Goal: Task Accomplishment & Management: Use online tool/utility

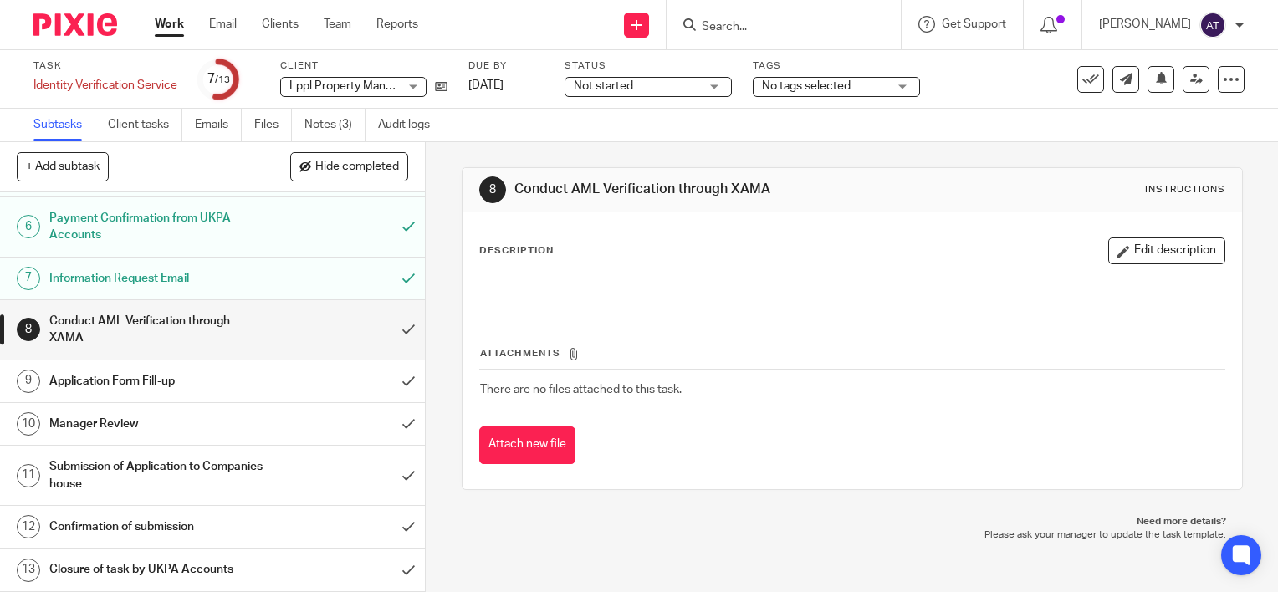
scroll to position [159, 0]
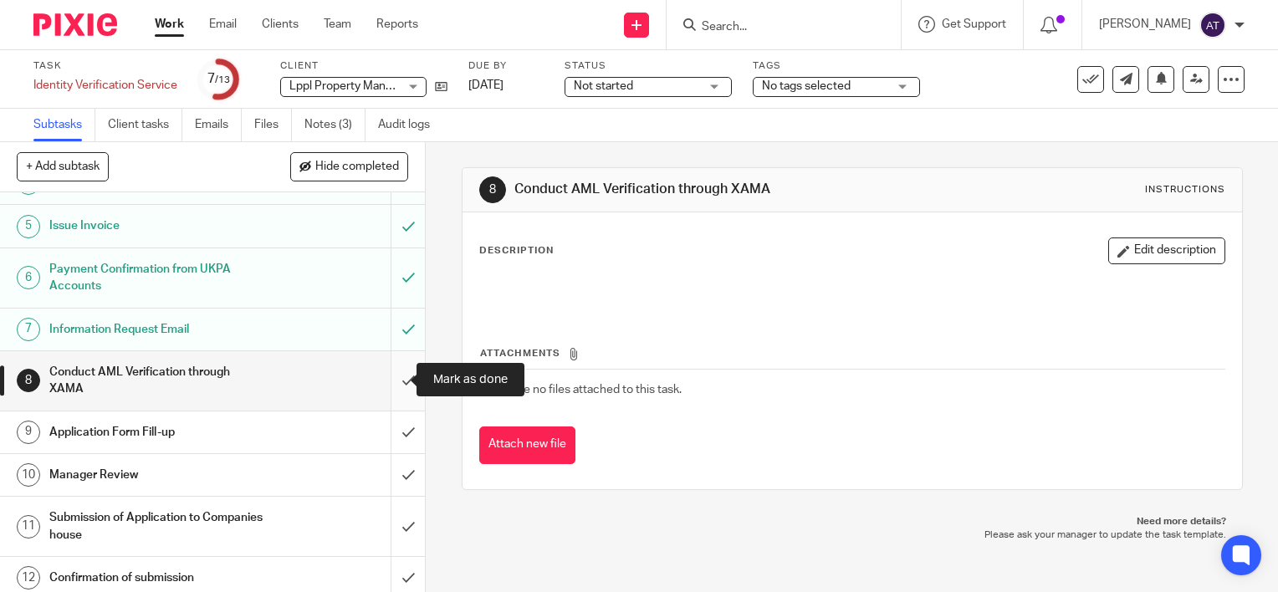
click at [396, 379] on input "submit" at bounding box center [212, 380] width 425 height 59
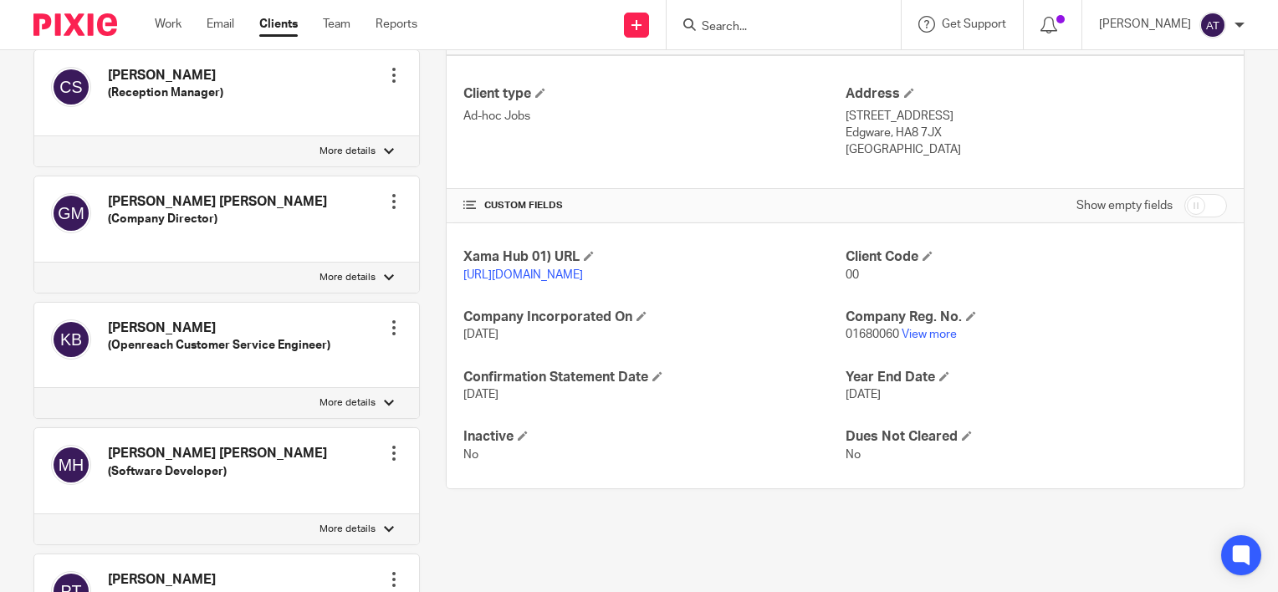
scroll to position [422, 0]
click at [917, 339] on link "View more" at bounding box center [929, 333] width 55 height 12
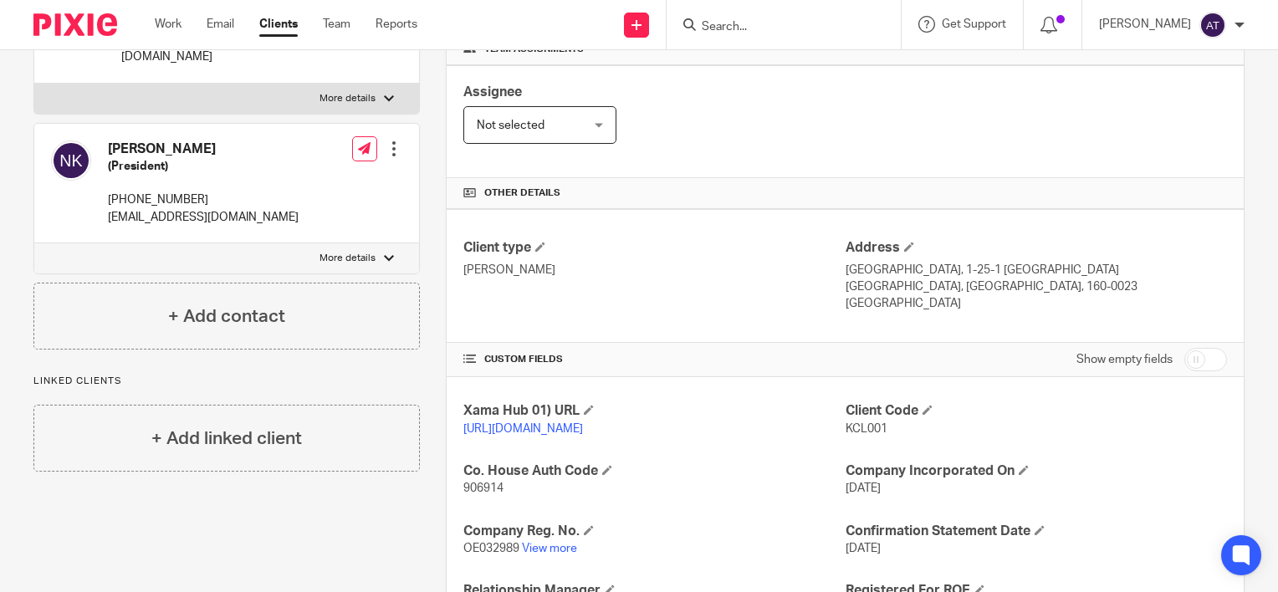
scroll to position [426, 0]
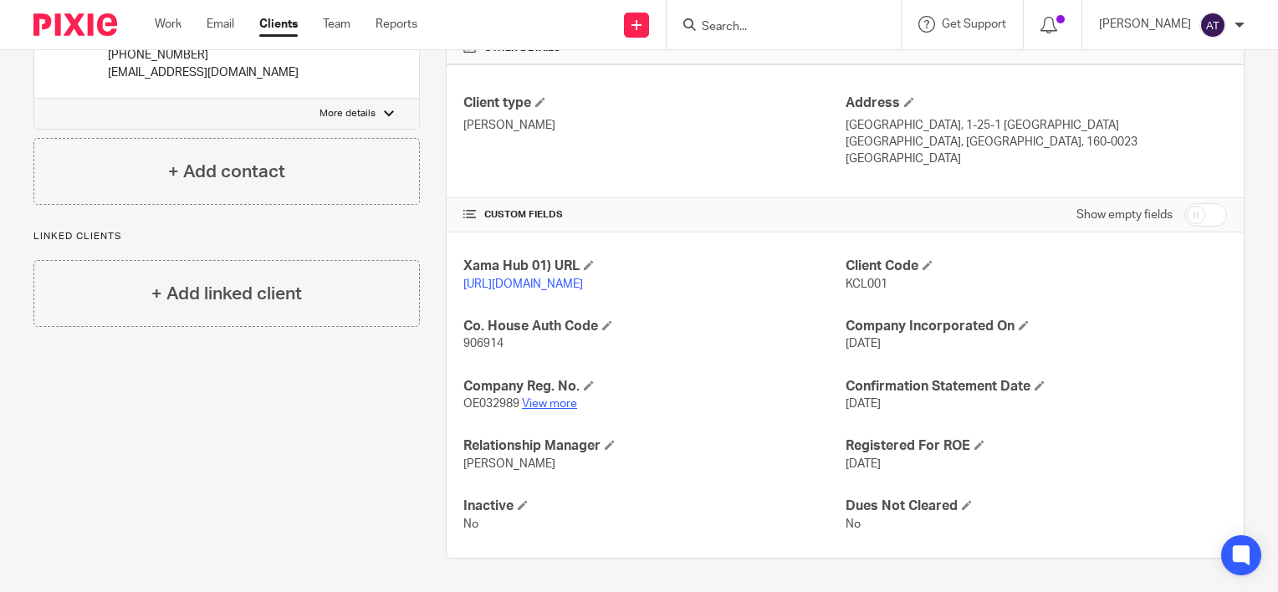
click at [528, 401] on link "View more" at bounding box center [549, 404] width 55 height 12
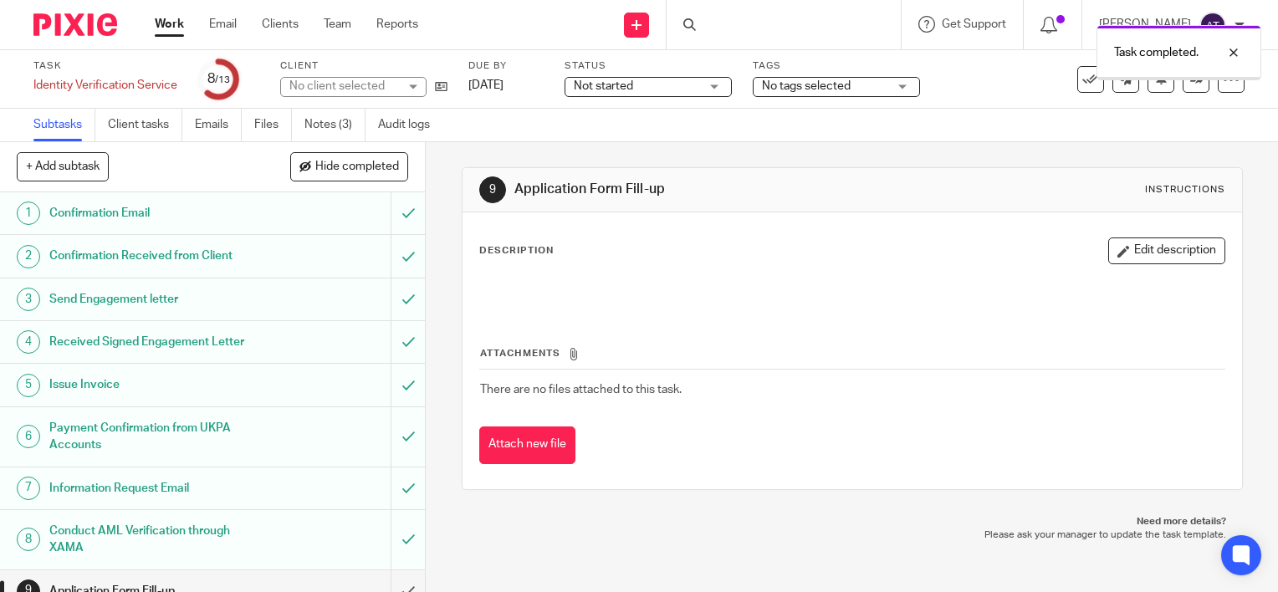
scroll to position [207, 0]
